Goal: Task Accomplishment & Management: Complete application form

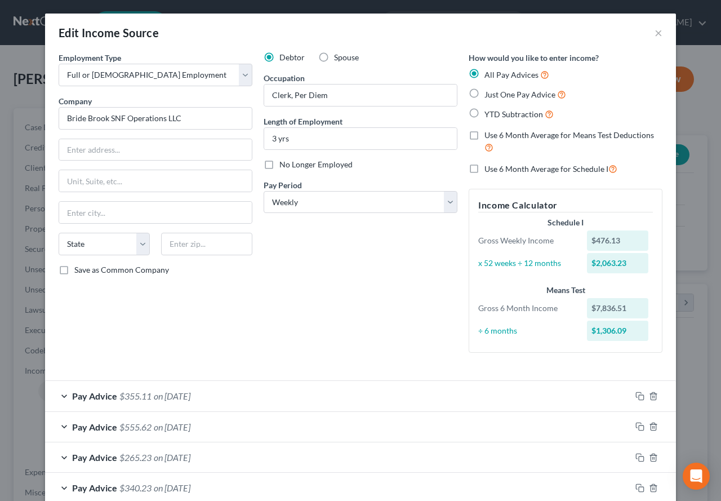
select select "0"
select select "3"
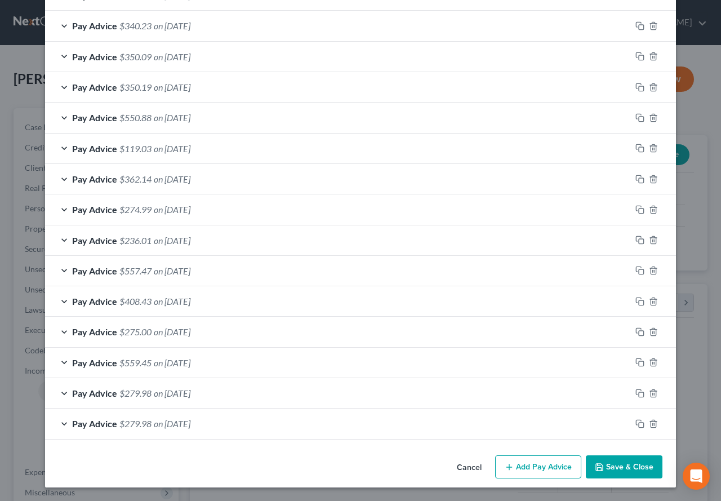
click at [57, 269] on div "Pay Advice $557.47 on [DATE]" at bounding box center [338, 271] width 586 height 30
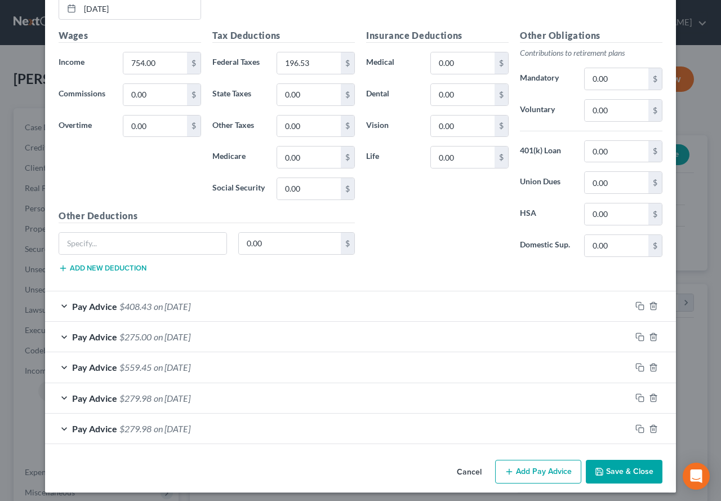
scroll to position [802, 0]
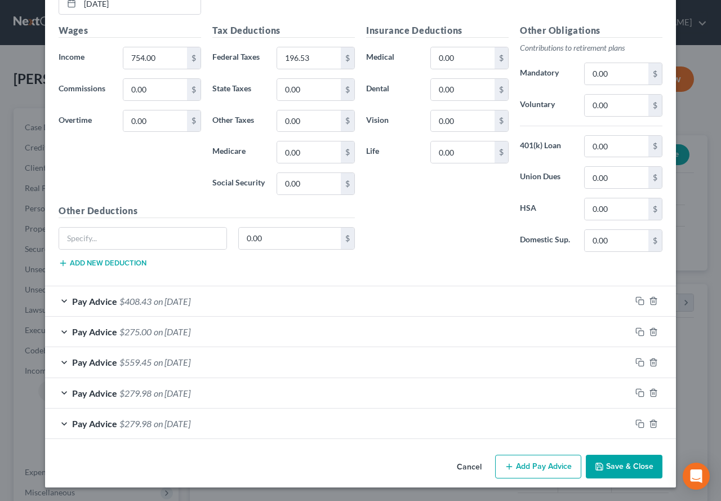
click at [525, 470] on button "Add Pay Advice" at bounding box center [538, 467] width 86 height 24
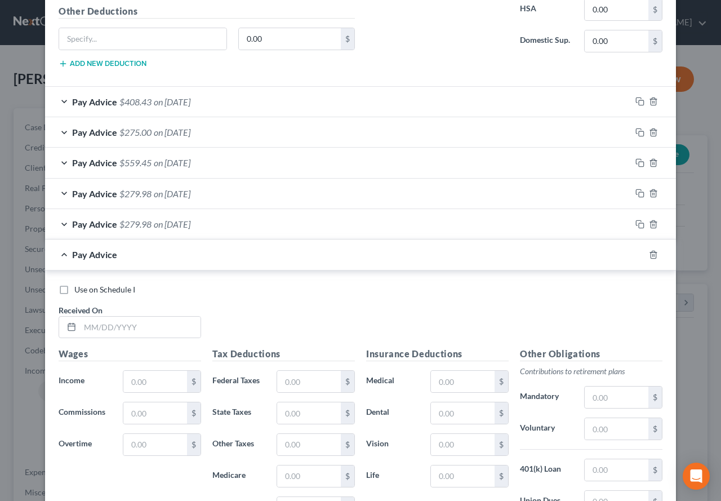
scroll to position [1027, 0]
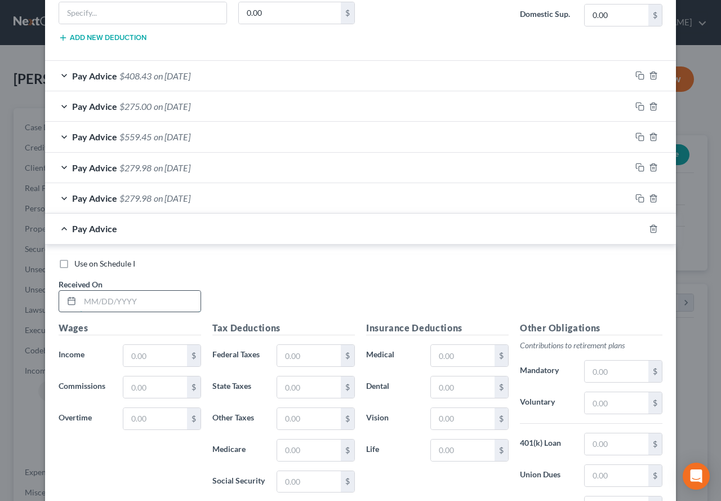
click at [113, 302] on input "text" at bounding box center [140, 301] width 121 height 21
type input "[DATE]"
click at [138, 358] on input "text" at bounding box center [155, 355] width 64 height 21
type input "697.13"
click at [289, 350] on input "text" at bounding box center [309, 355] width 64 height 21
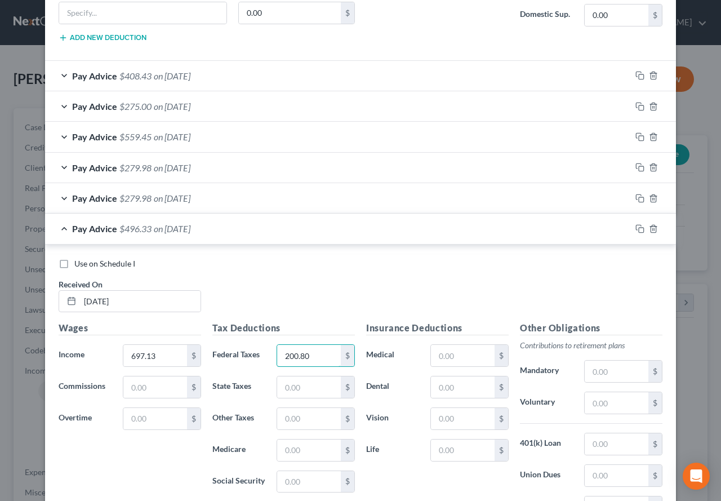
type input "200.80"
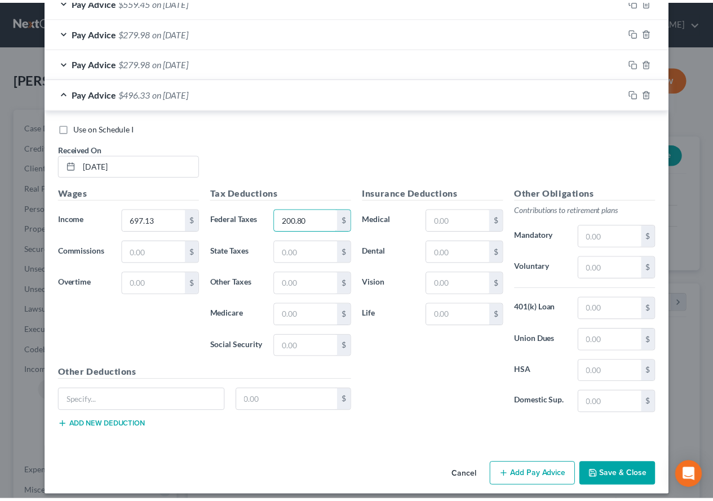
scroll to position [1171, 0]
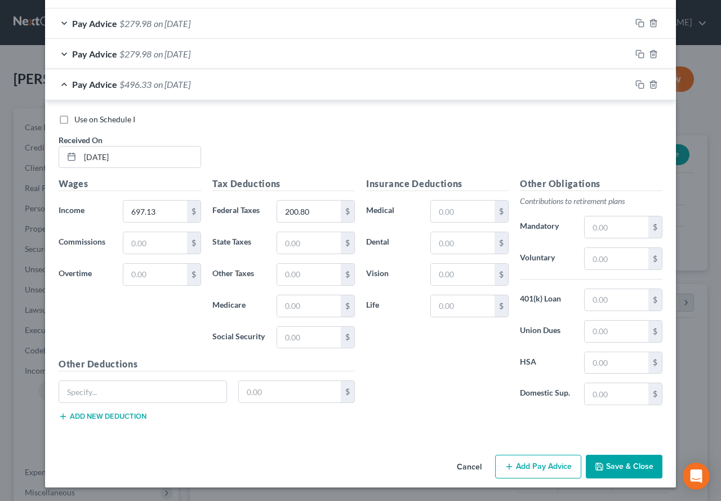
click at [606, 469] on button "Save & Close" at bounding box center [624, 467] width 77 height 24
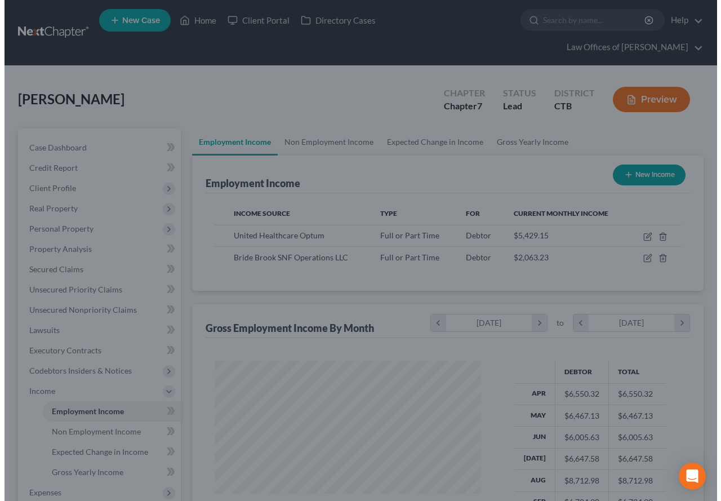
scroll to position [563136, 563053]
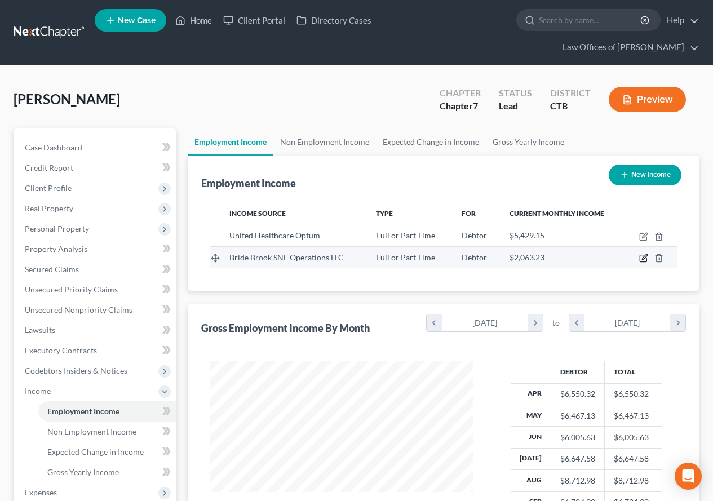
click at [641, 258] on icon "button" at bounding box center [643, 258] width 9 height 9
select select "0"
select select "3"
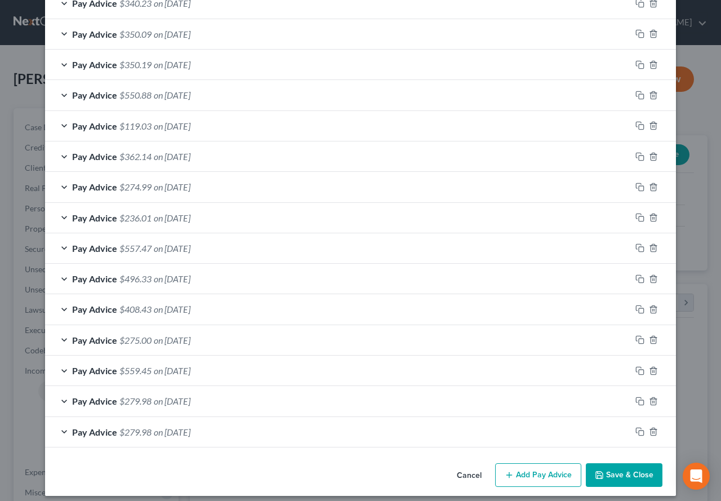
scroll to position [484, 0]
click at [185, 282] on span "on [DATE]" at bounding box center [172, 278] width 37 height 11
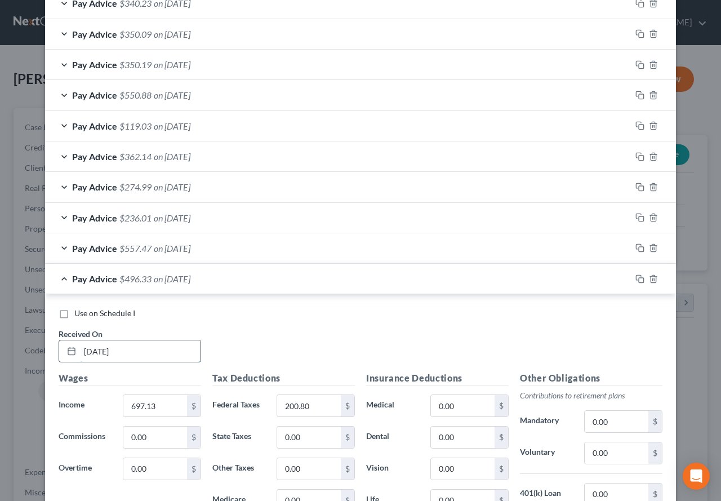
click at [143, 356] on input "[DATE]" at bounding box center [140, 350] width 121 height 21
type input "0"
type input "[DATE]"
click at [300, 340] on div "Use on Schedule I Received On * [DATE]" at bounding box center [360, 340] width 615 height 64
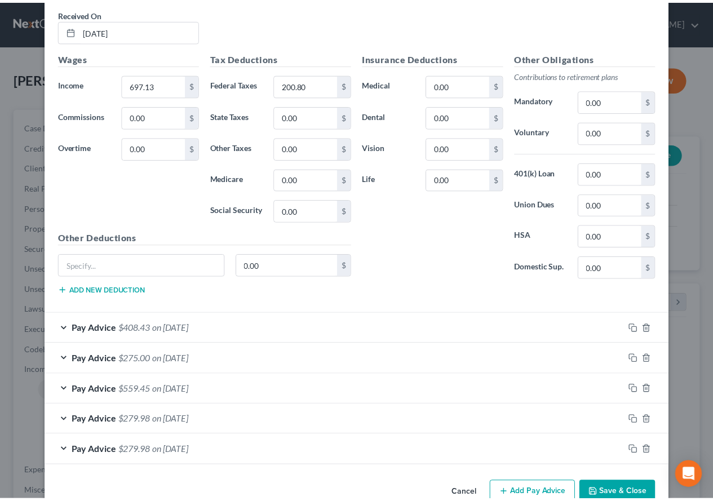
scroll to position [832, 0]
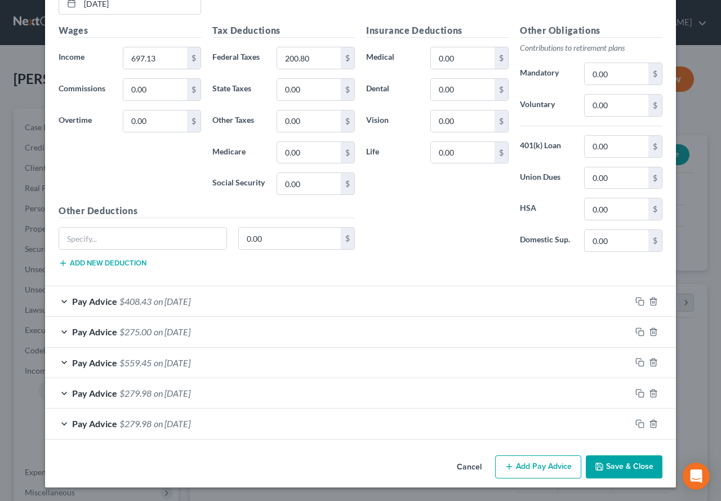
click at [617, 464] on button "Save & Close" at bounding box center [624, 467] width 77 height 24
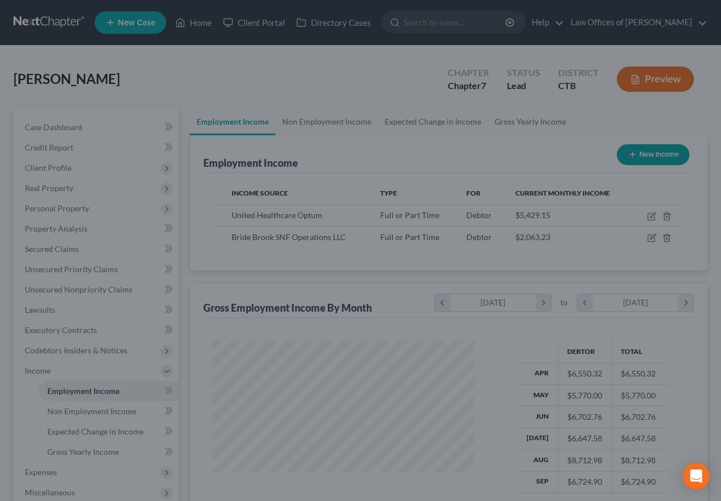
scroll to position [563136, 563053]
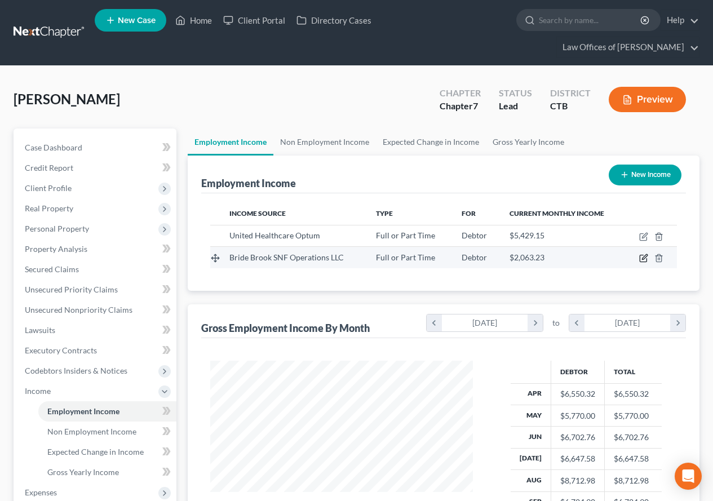
click at [641, 259] on icon "button" at bounding box center [643, 258] width 9 height 9
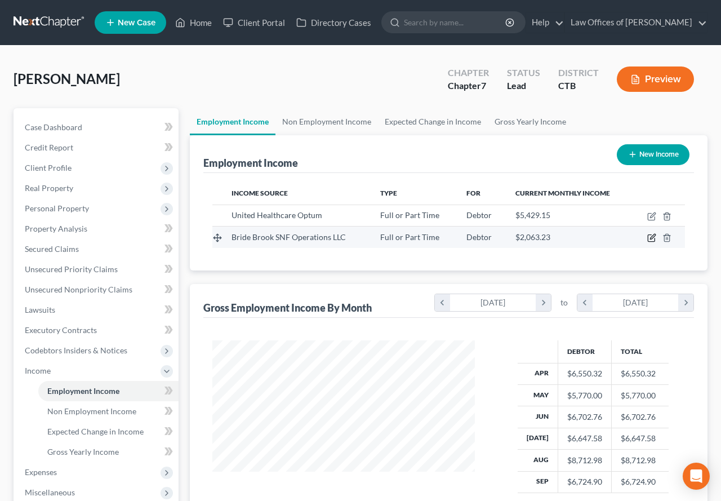
select select "0"
select select "3"
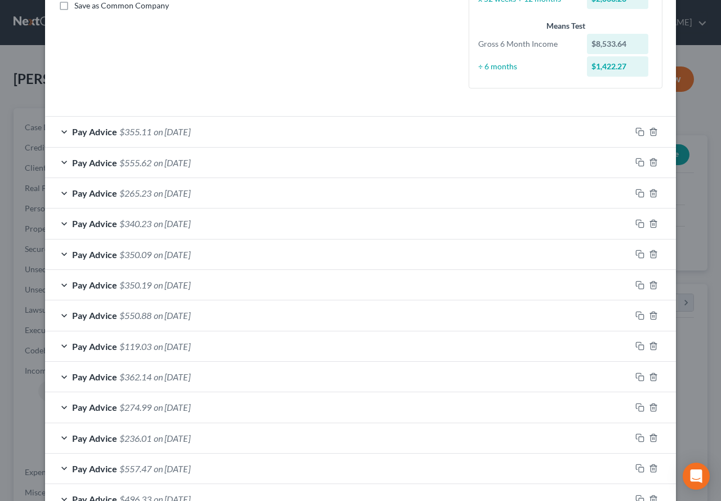
scroll to position [282, 0]
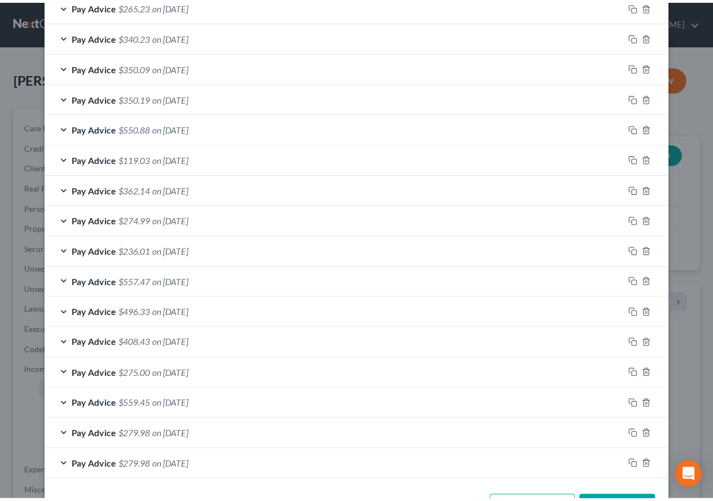
scroll to position [493, 0]
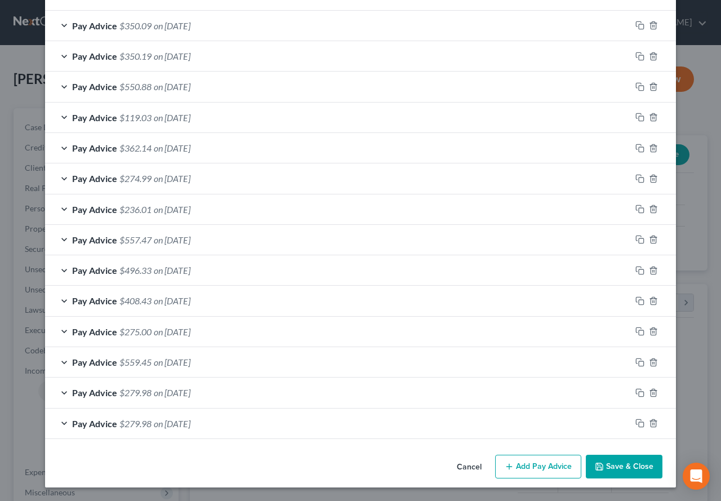
click at [613, 473] on button "Save & Close" at bounding box center [624, 467] width 77 height 24
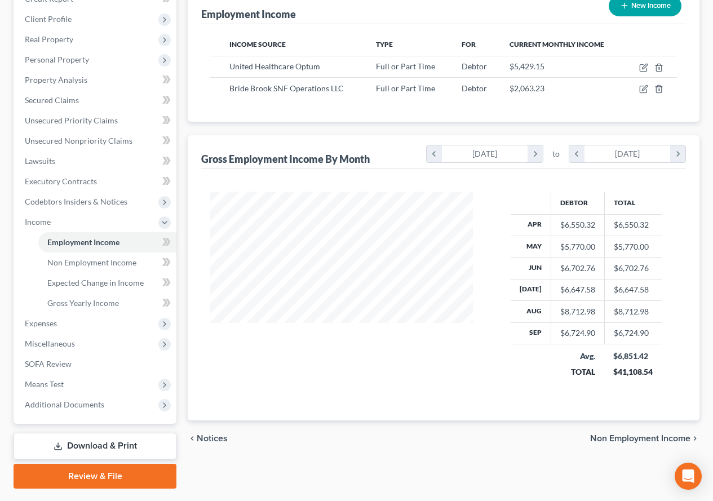
scroll to position [199, 0]
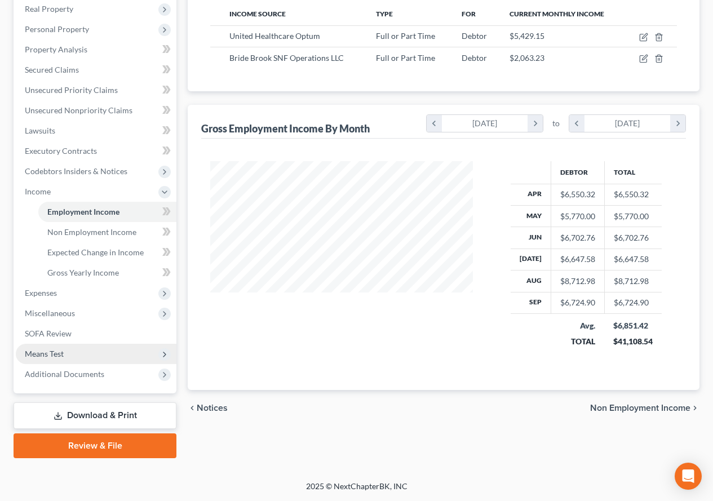
click at [51, 357] on span "Means Test" at bounding box center [44, 354] width 39 height 10
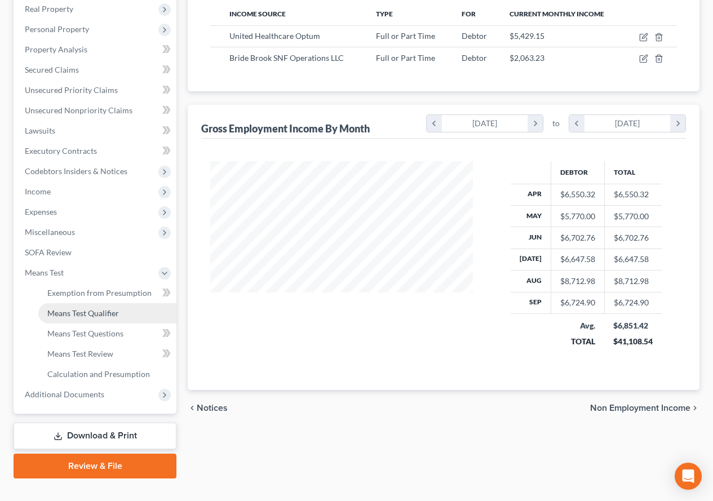
click at [85, 314] on span "Means Test Qualifier" at bounding box center [83, 313] width 72 height 10
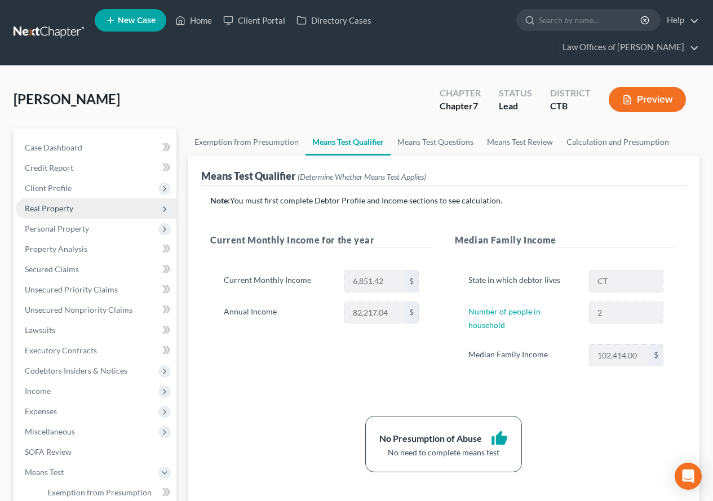
click at [35, 206] on span "Real Property" at bounding box center [49, 208] width 48 height 10
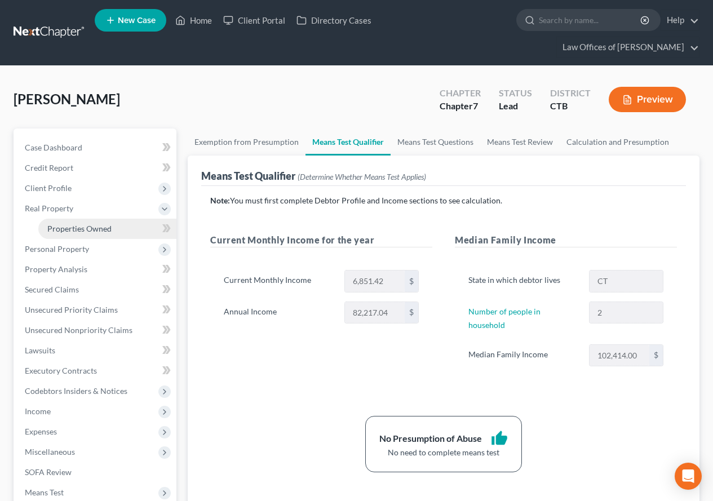
click at [65, 229] on span "Properties Owned" at bounding box center [79, 229] width 64 height 10
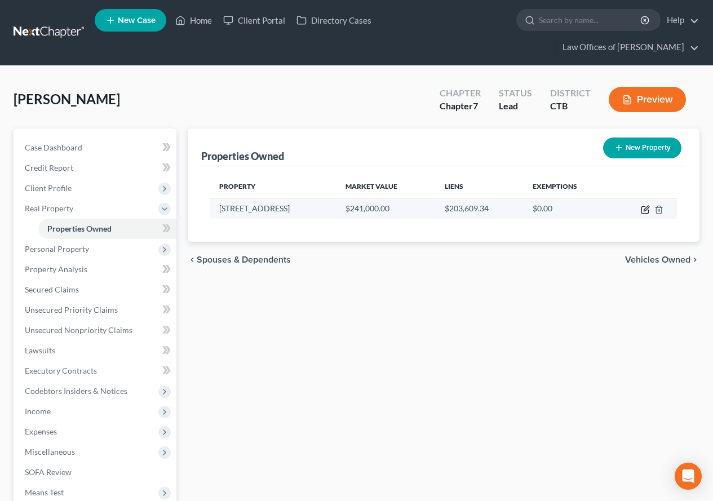
click at [643, 207] on icon "button" at bounding box center [644, 210] width 7 height 7
select select "6"
select select "5"
select select "3"
select select "0"
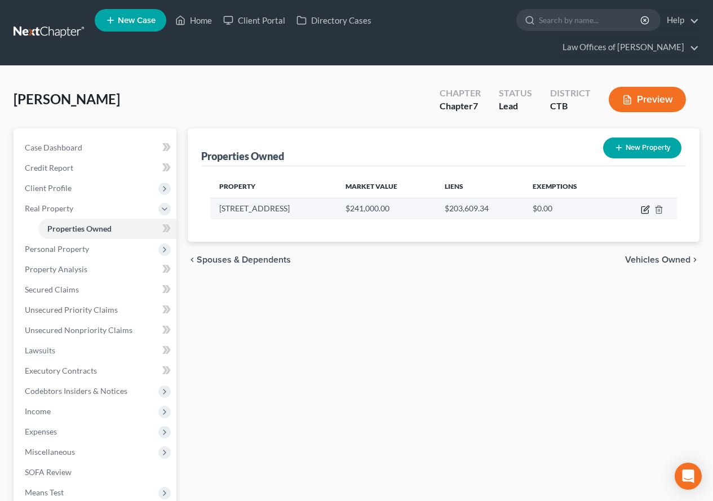
select select "41"
select select "3"
select select "4"
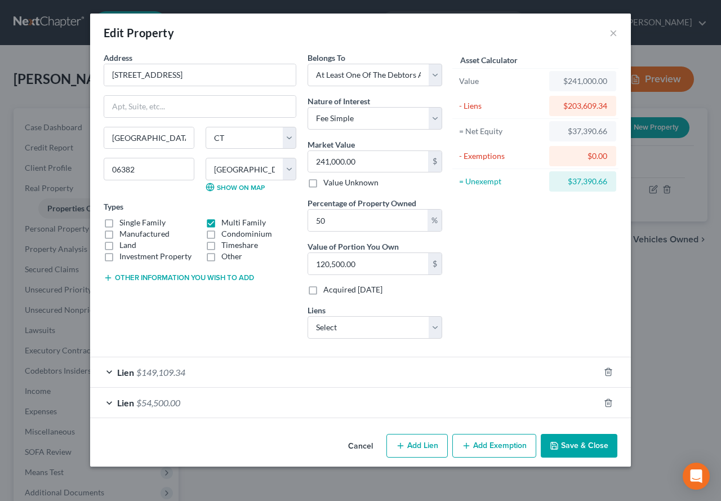
click at [108, 401] on div "Lien $54,500.00" at bounding box center [344, 403] width 509 height 30
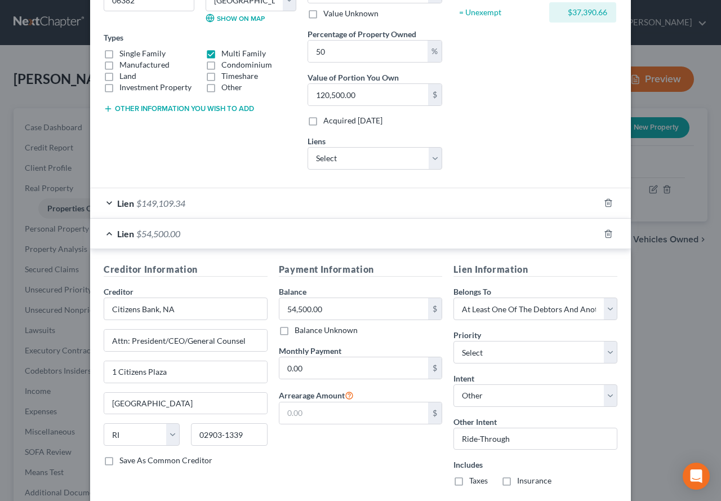
scroll to position [225, 0]
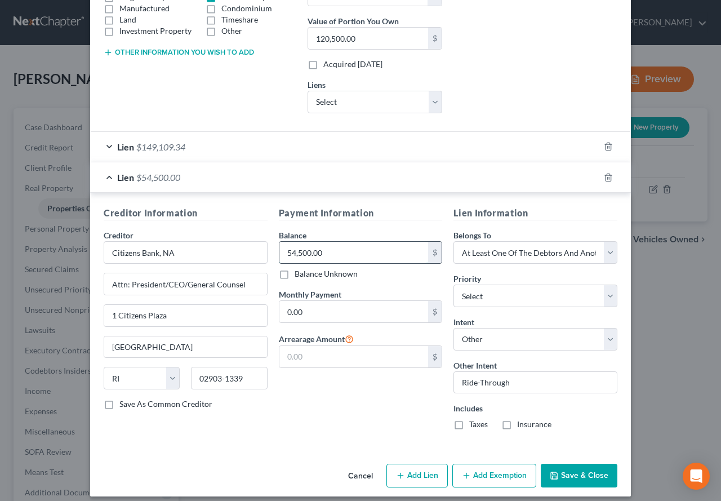
click at [327, 247] on input "54,500.00" at bounding box center [353, 252] width 149 height 21
type input "0.00"
click at [607, 296] on select "Select 2nd 3rd 4th 5th 6th 7th 8th 9th 10th 11th 12th 13th 14th 15th 16th 17th …" at bounding box center [535, 295] width 164 height 23
select select "0"
click at [453, 284] on select "Select 2nd 3rd 4th 5th 6th 7th 8th 9th 10th 11th 12th 13th 14th 15th 16th 17th …" at bounding box center [535, 295] width 164 height 23
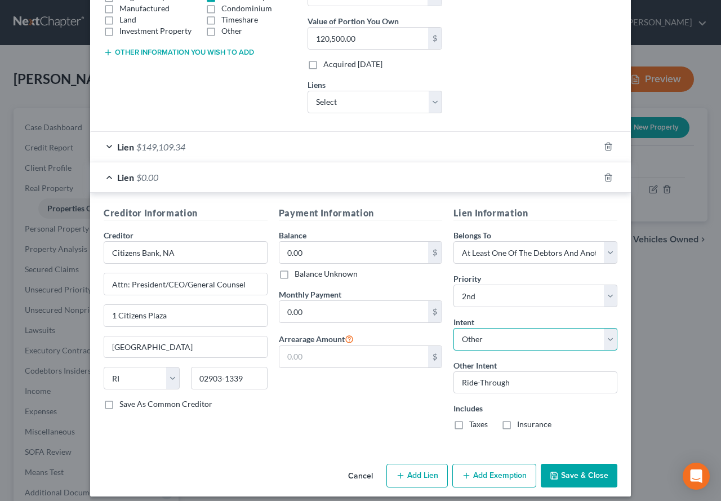
click at [605, 343] on select "Select Surrender Redeem Reaffirm Avoid Other" at bounding box center [535, 339] width 164 height 23
click at [560, 475] on button "Save & Close" at bounding box center [579, 476] width 77 height 24
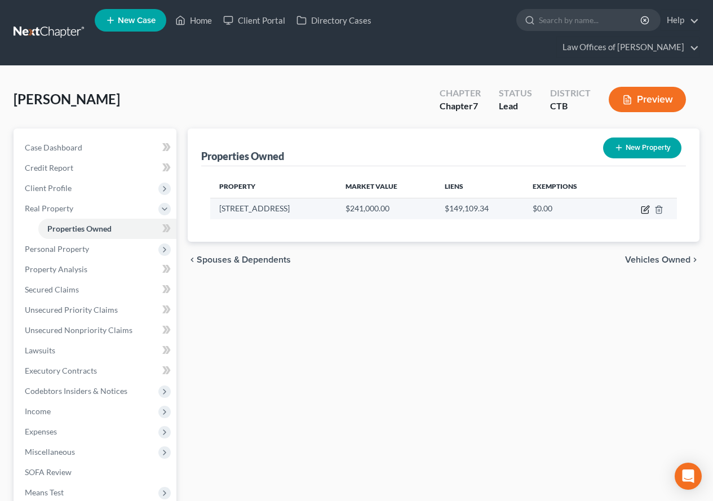
click at [644, 211] on icon "button" at bounding box center [645, 208] width 5 height 5
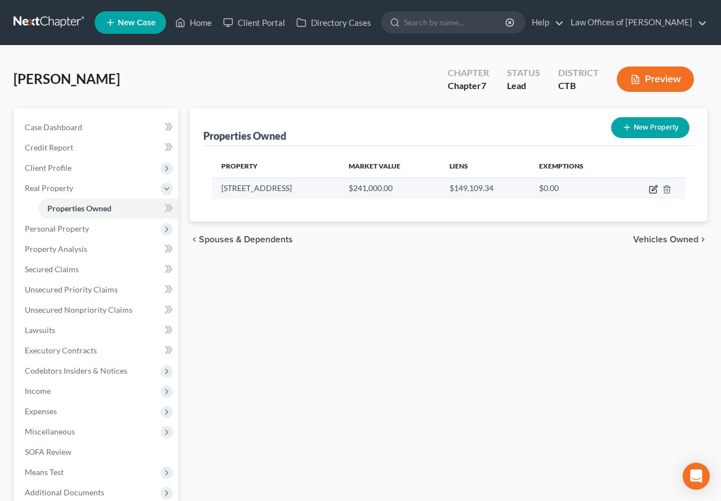
select select "6"
select select "5"
select select "3"
select select "0"
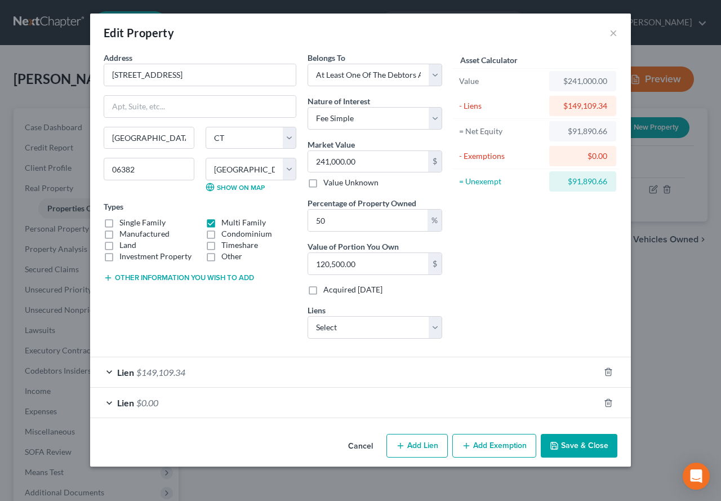
click at [486, 452] on button "Add Exemption" at bounding box center [494, 446] width 84 height 24
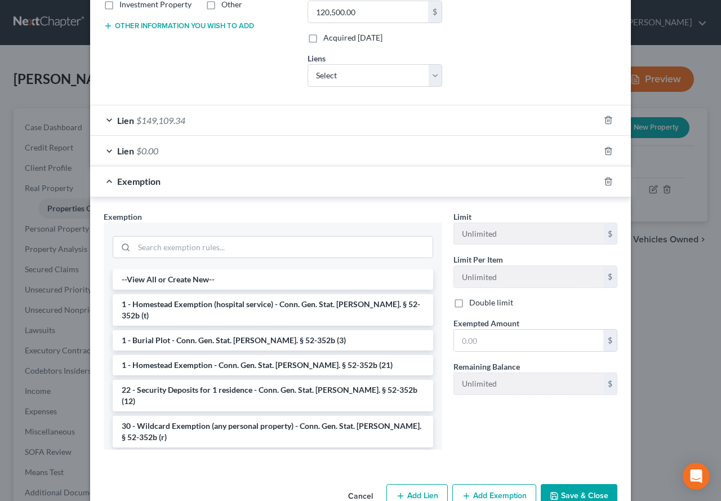
scroll to position [281, 0]
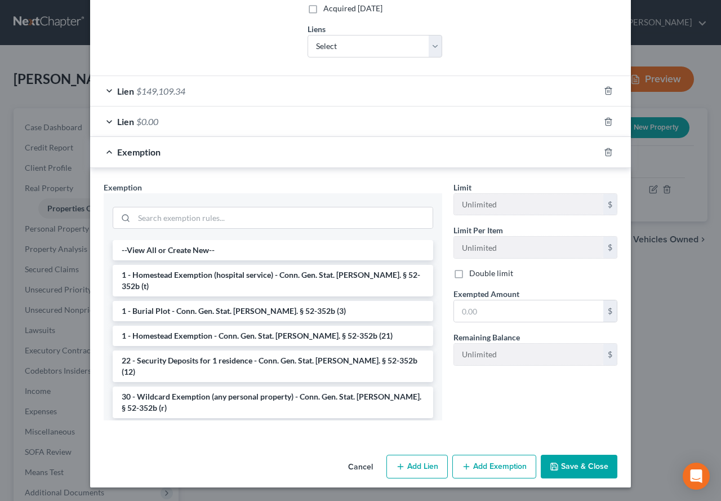
click at [607, 157] on div at bounding box center [615, 152] width 32 height 18
click at [604, 154] on icon "button" at bounding box center [608, 152] width 9 height 9
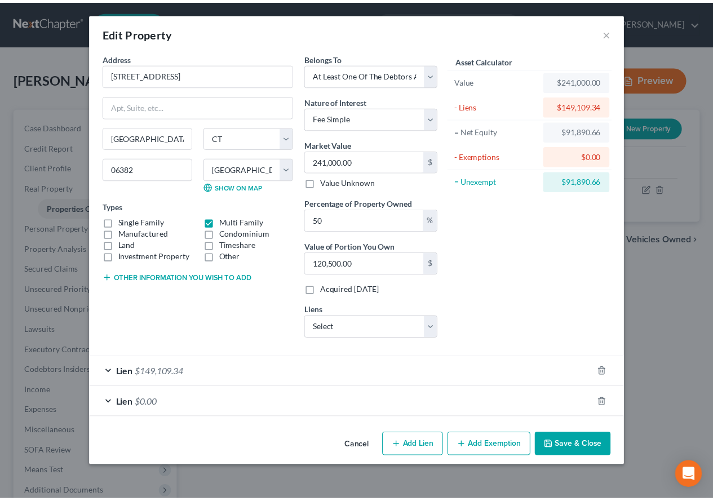
scroll to position [0, 0]
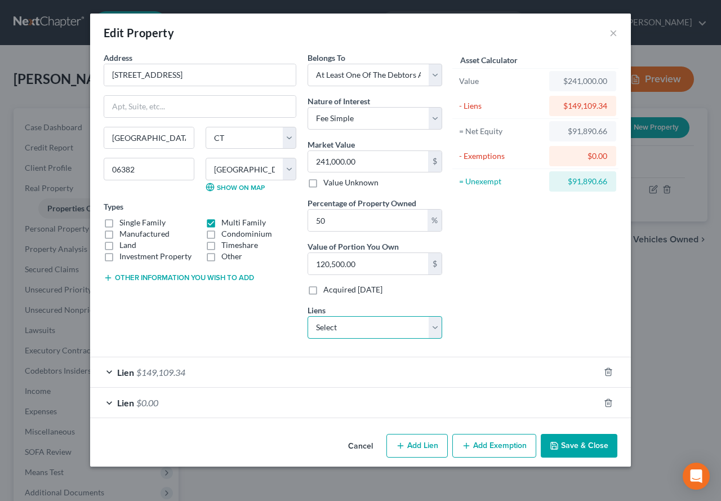
click at [437, 327] on select "Select Jpmcb Auto - $20,258.00" at bounding box center [375, 327] width 135 height 23
click at [568, 447] on button "Save & Close" at bounding box center [579, 446] width 77 height 24
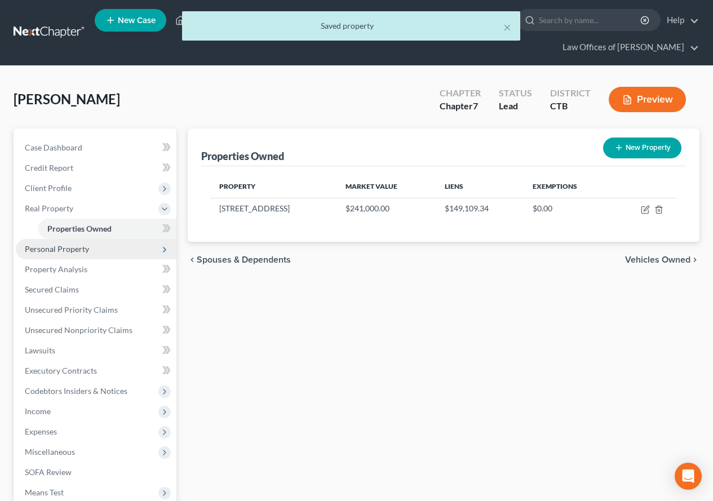
click at [45, 250] on span "Personal Property" at bounding box center [57, 249] width 64 height 10
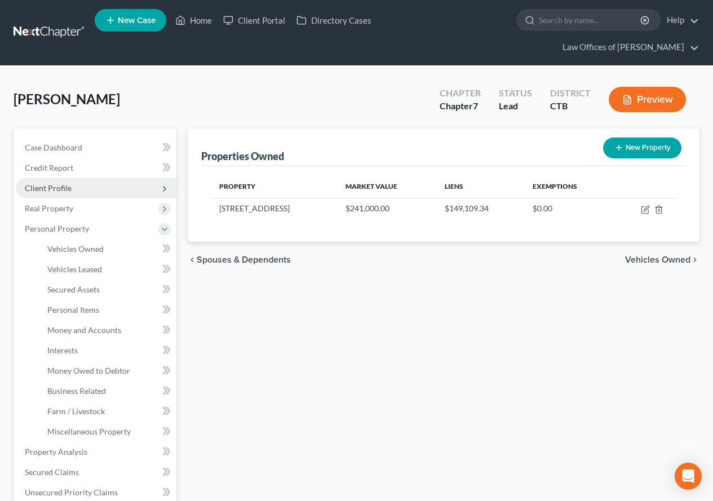
click at [47, 190] on span "Client Profile" at bounding box center [48, 188] width 47 height 10
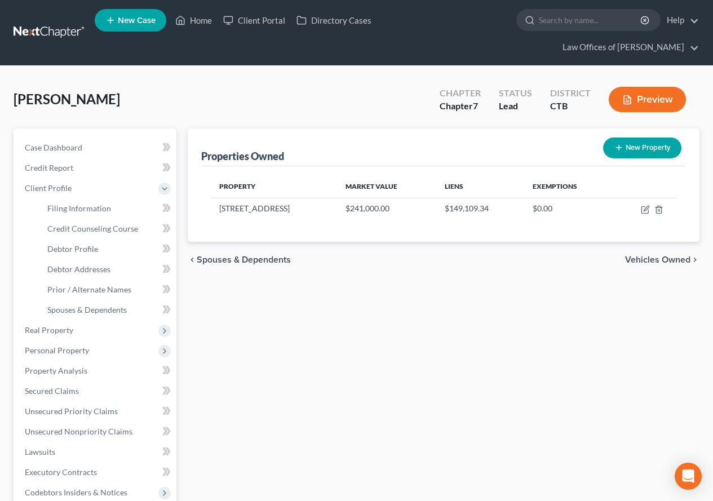
click at [248, 93] on div "[PERSON_NAME] Upgraded Chapter Chapter 7 Status Lead District CTB Preview" at bounding box center [357, 103] width 686 height 49
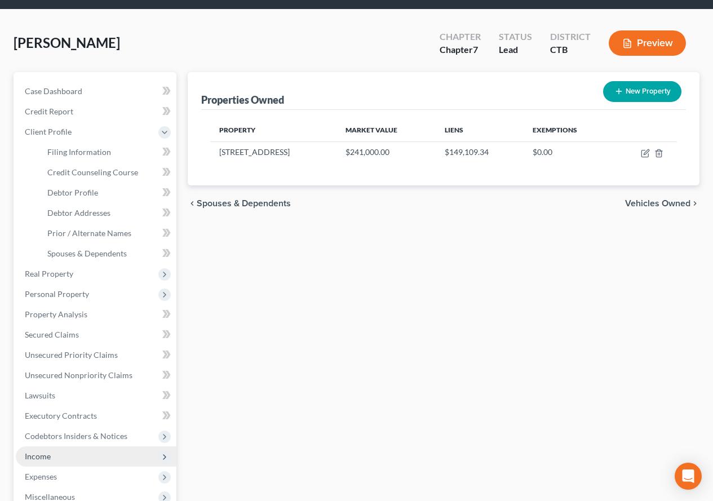
scroll to position [113, 0]
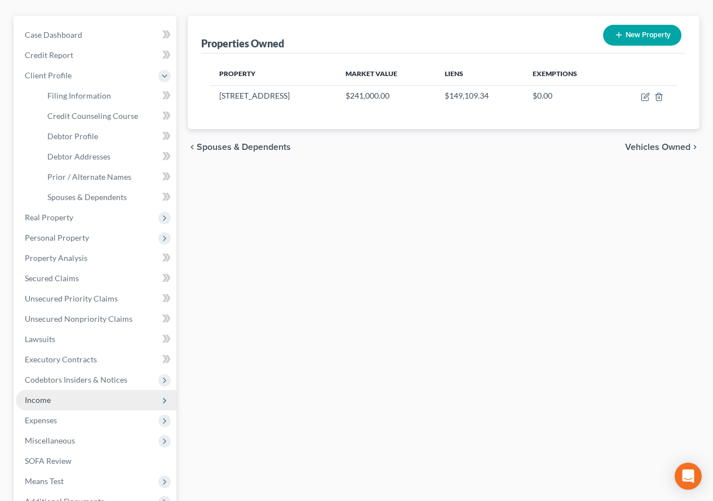
click at [43, 406] on span "Income" at bounding box center [96, 400] width 161 height 20
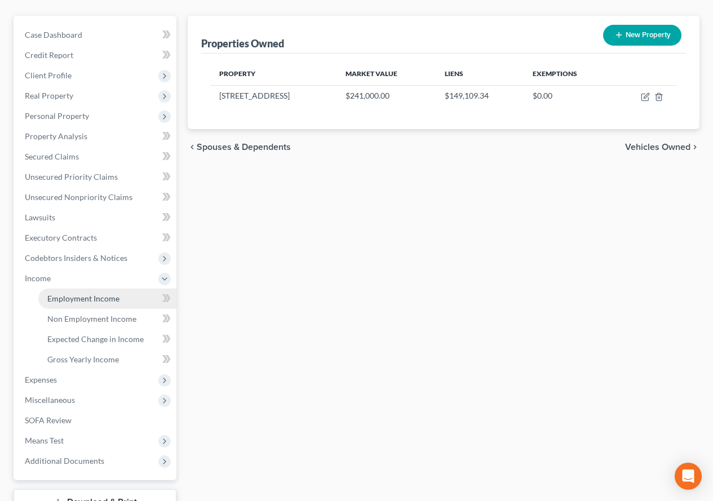
click at [89, 296] on span "Employment Income" at bounding box center [83, 298] width 72 height 10
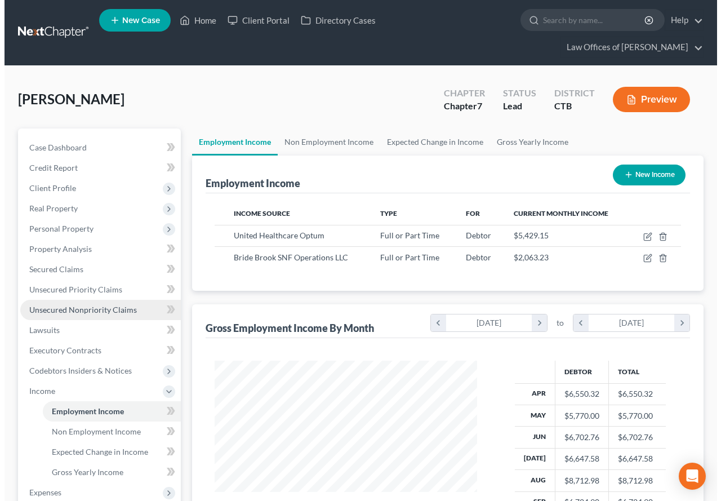
scroll to position [202, 285]
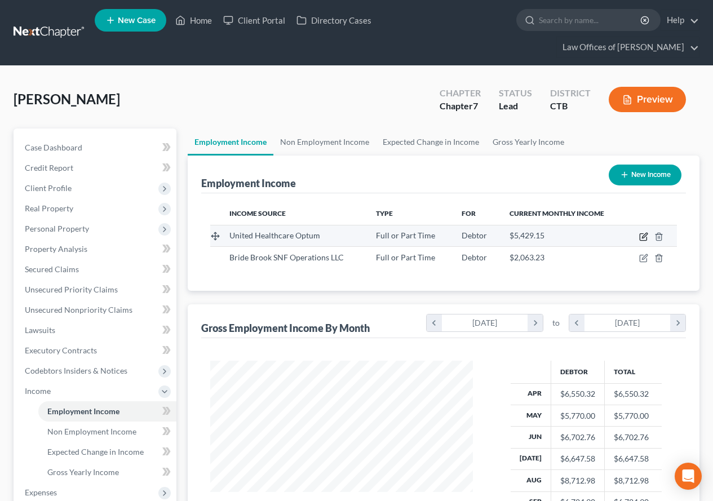
click at [642, 237] on icon "button" at bounding box center [644, 235] width 5 height 5
select select "0"
select select "2"
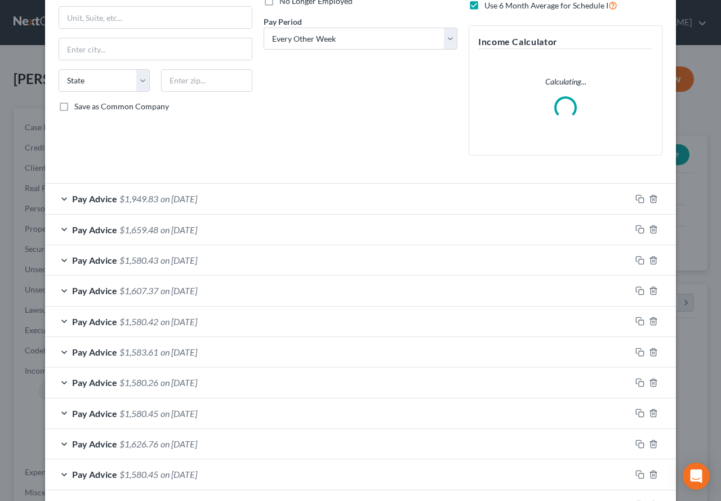
scroll to position [169, 0]
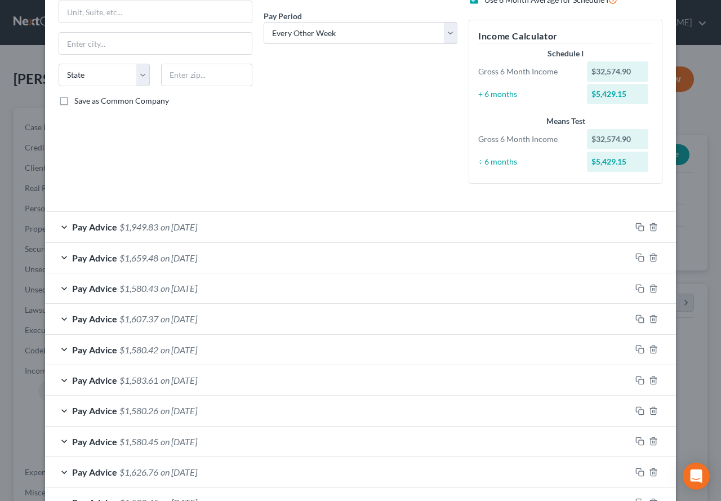
click at [59, 379] on div "Pay Advice $1,583.61 on [DATE]" at bounding box center [338, 380] width 586 height 30
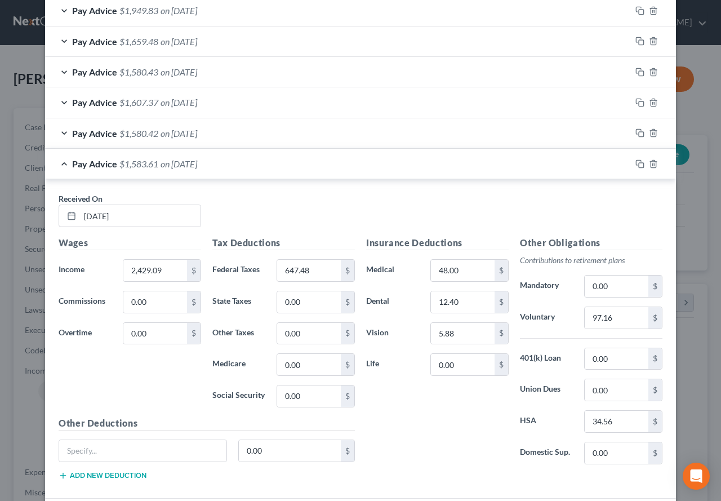
scroll to position [394, 0]
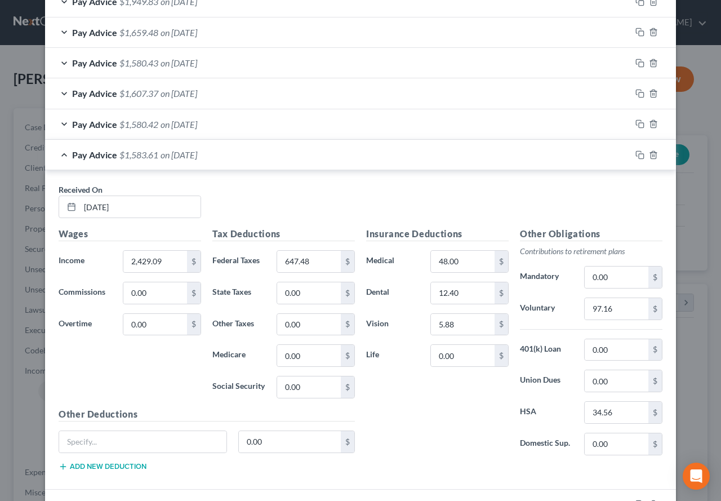
click at [58, 158] on div "Pay Advice $1,583.61 on [DATE]" at bounding box center [338, 155] width 586 height 30
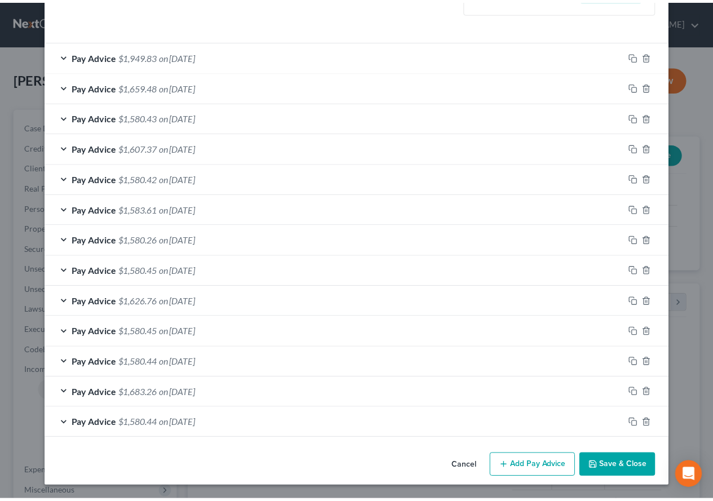
scroll to position [340, 0]
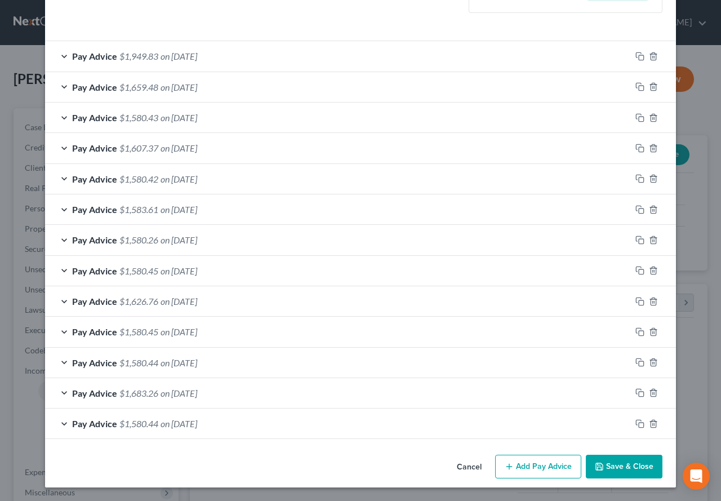
click at [614, 471] on button "Save & Close" at bounding box center [624, 467] width 77 height 24
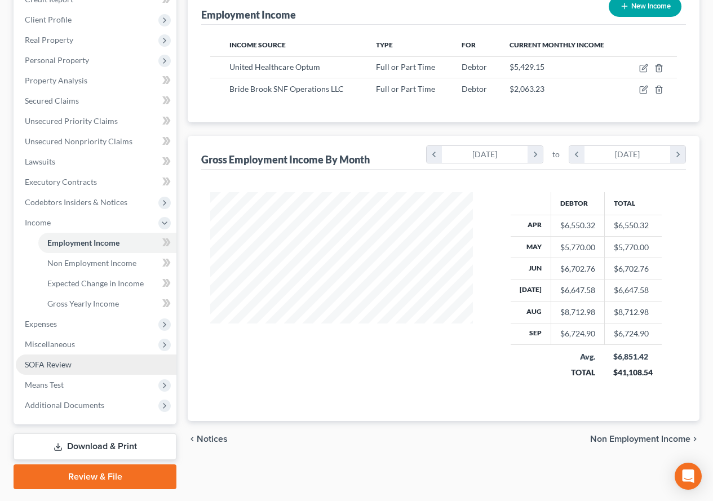
scroll to position [169, 0]
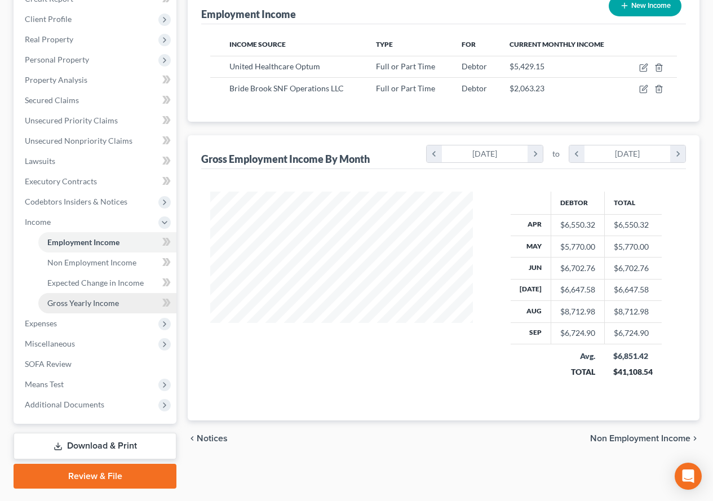
click at [86, 303] on span "Gross Yearly Income" at bounding box center [83, 303] width 72 height 10
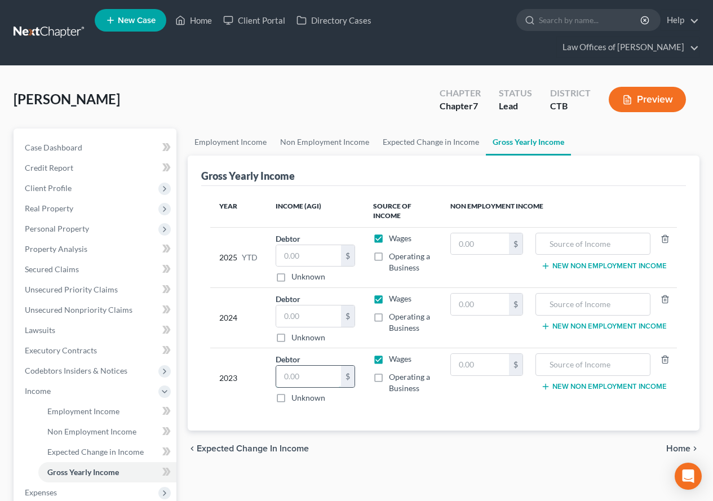
click at [307, 381] on input "text" at bounding box center [308, 376] width 64 height 21
type input "59,043.00"
click at [297, 319] on input "text" at bounding box center [308, 315] width 64 height 21
type input "45,380.00"
click at [312, 255] on input "text" at bounding box center [308, 255] width 64 height 21
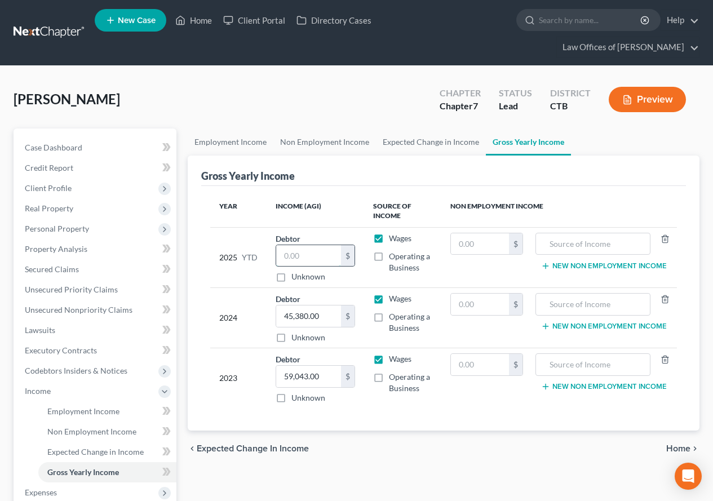
click at [296, 257] on input "text" at bounding box center [308, 255] width 64 height 21
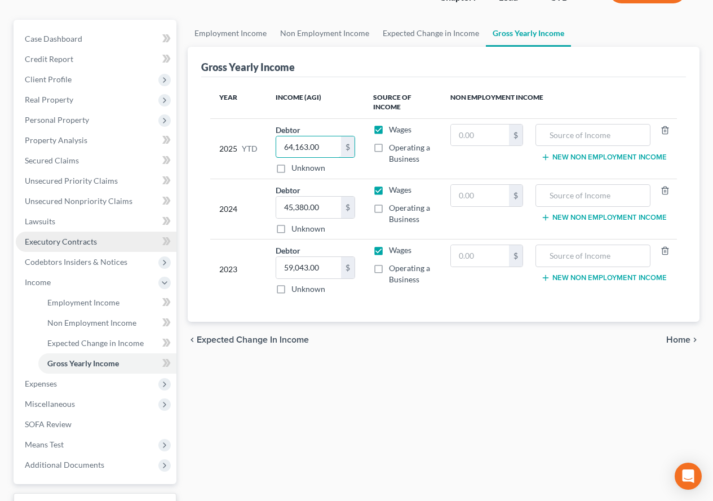
scroll to position [113, 0]
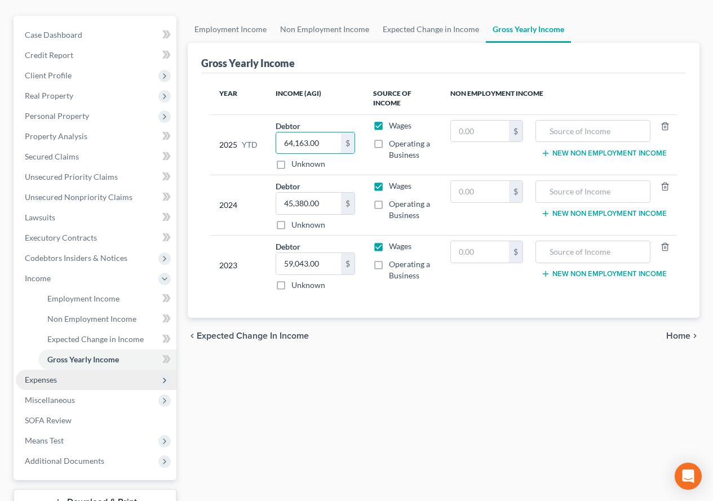
type input "64,163.00"
click at [38, 379] on span "Expenses" at bounding box center [41, 380] width 32 height 10
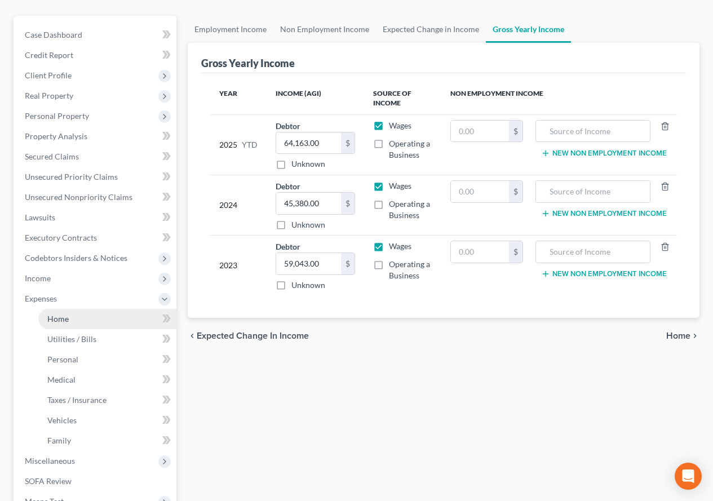
click at [57, 318] on span "Home" at bounding box center [57, 319] width 21 height 10
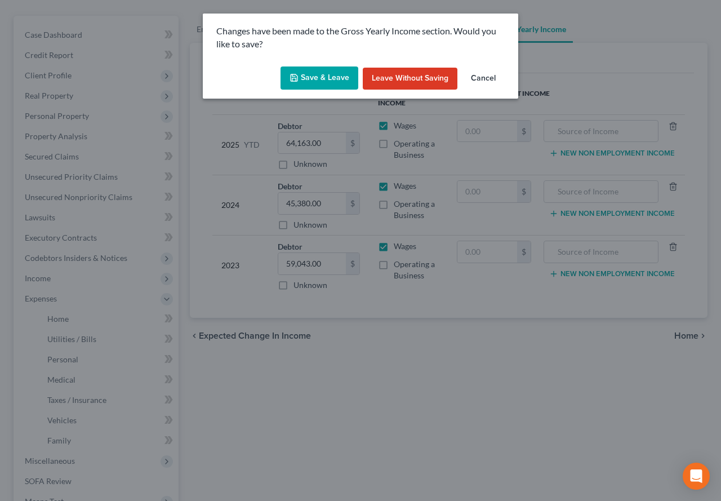
click at [312, 79] on button "Save & Leave" at bounding box center [320, 78] width 78 height 24
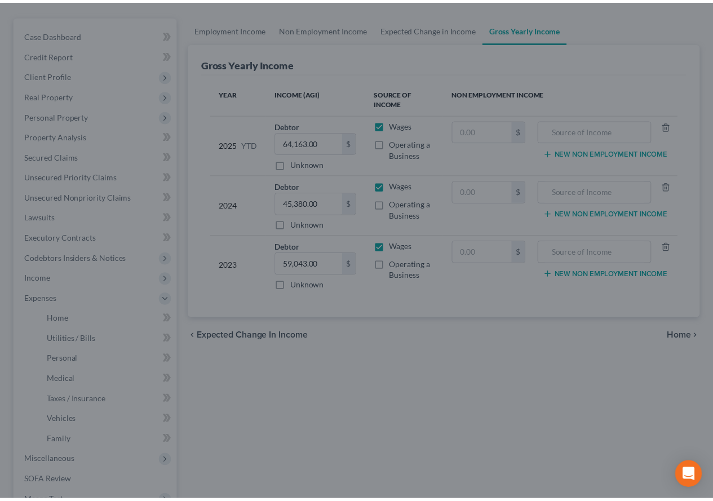
scroll to position [113, 0]
